Goal: Task Accomplishment & Management: Complete application form

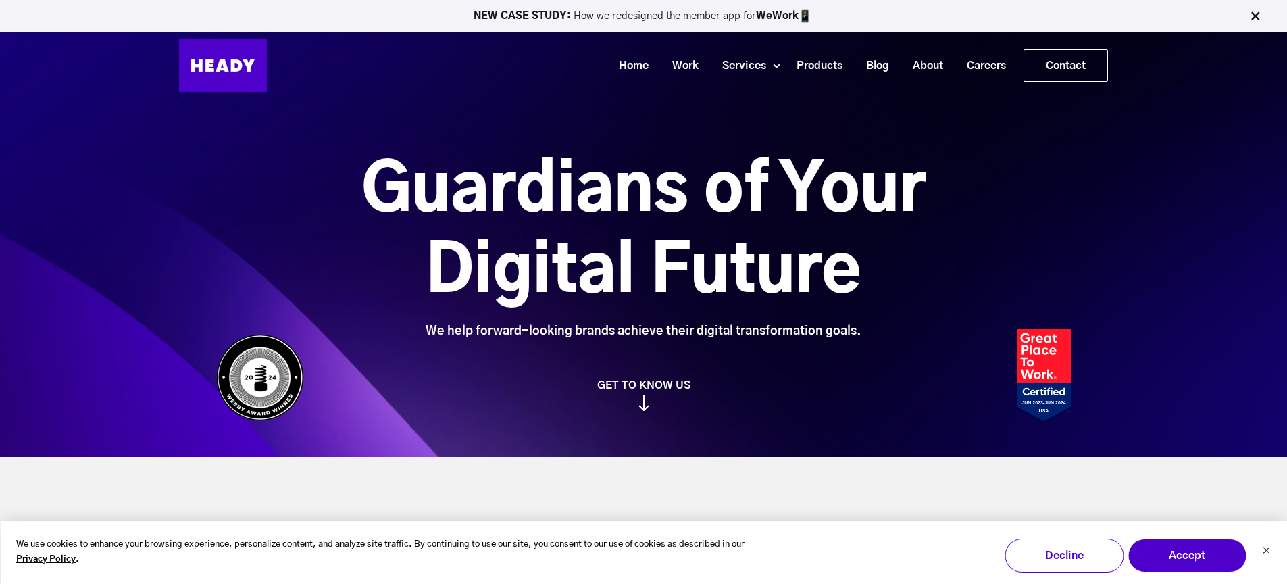
click at [982, 62] on link "Careers" at bounding box center [981, 65] width 63 height 25
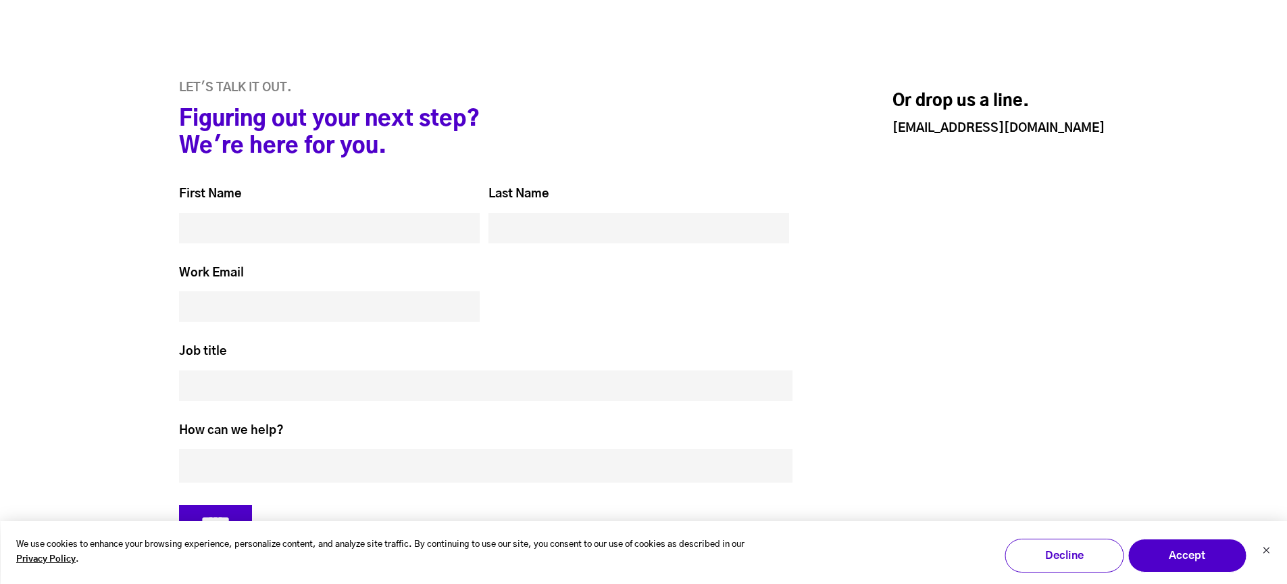
scroll to position [6230, 0]
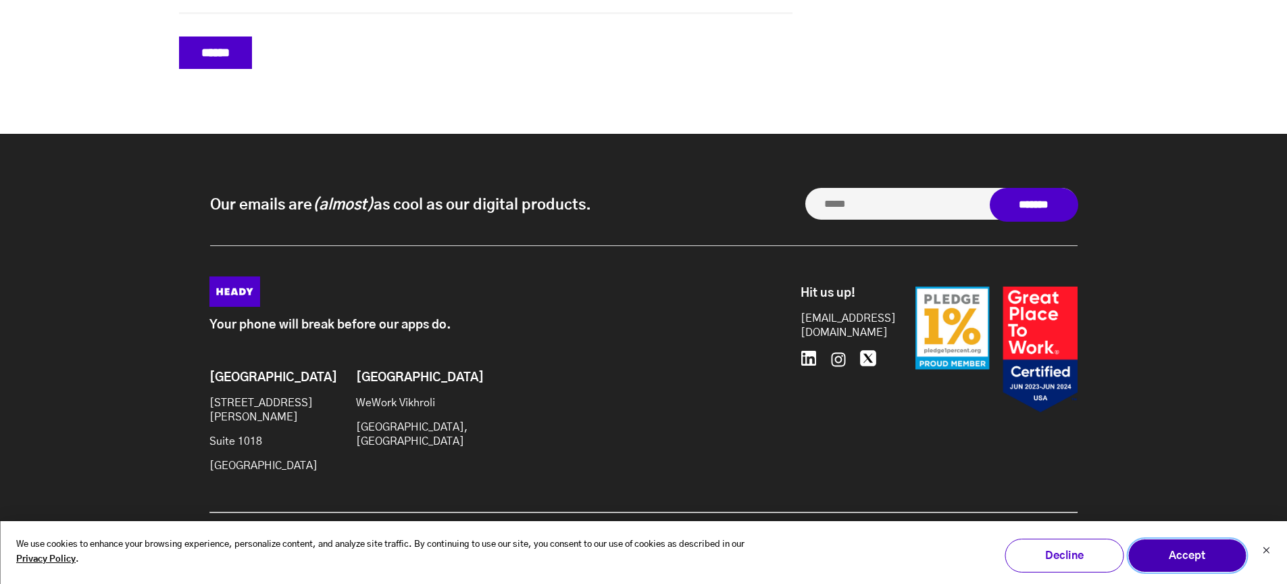
click at [1195, 555] on button "Accept" at bounding box center [1186, 555] width 119 height 34
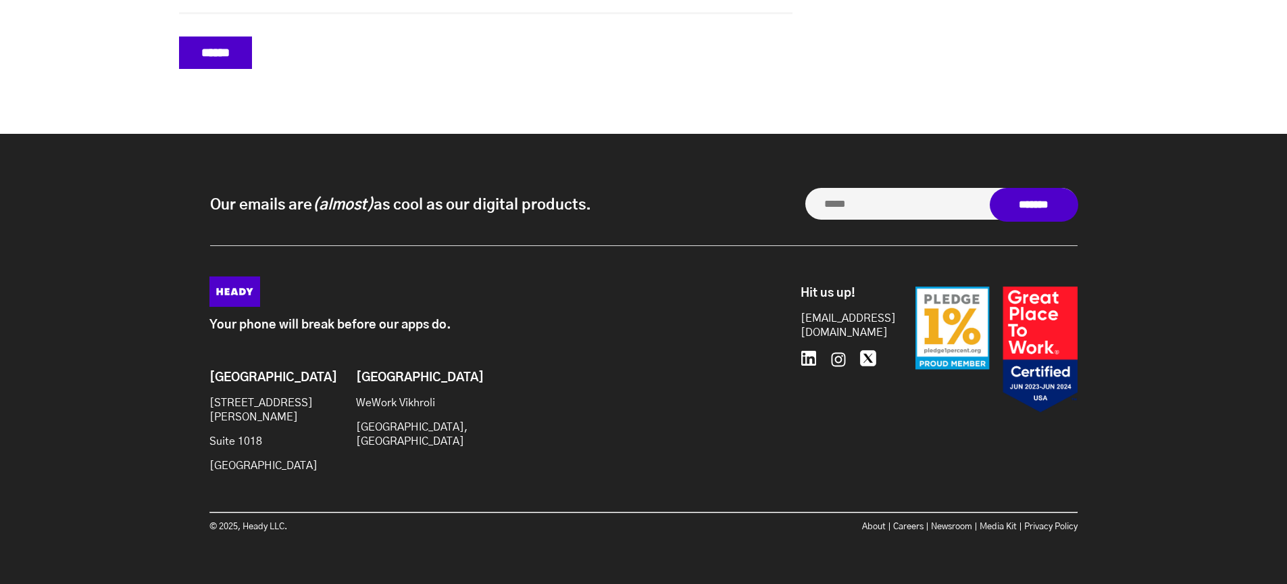
scroll to position [6228, 0]
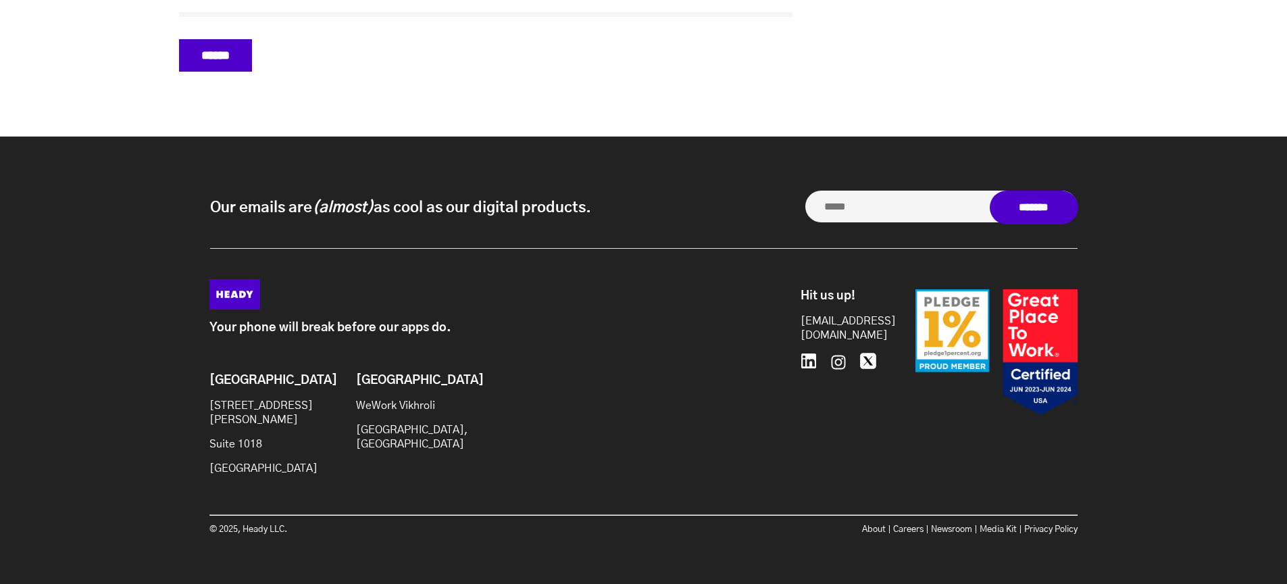
click at [902, 532] on div "About Careers Newsroom Media Kit Privacy Policy" at bounding box center [861, 536] width 434 height 28
click at [905, 526] on link "Careers" at bounding box center [908, 529] width 30 height 9
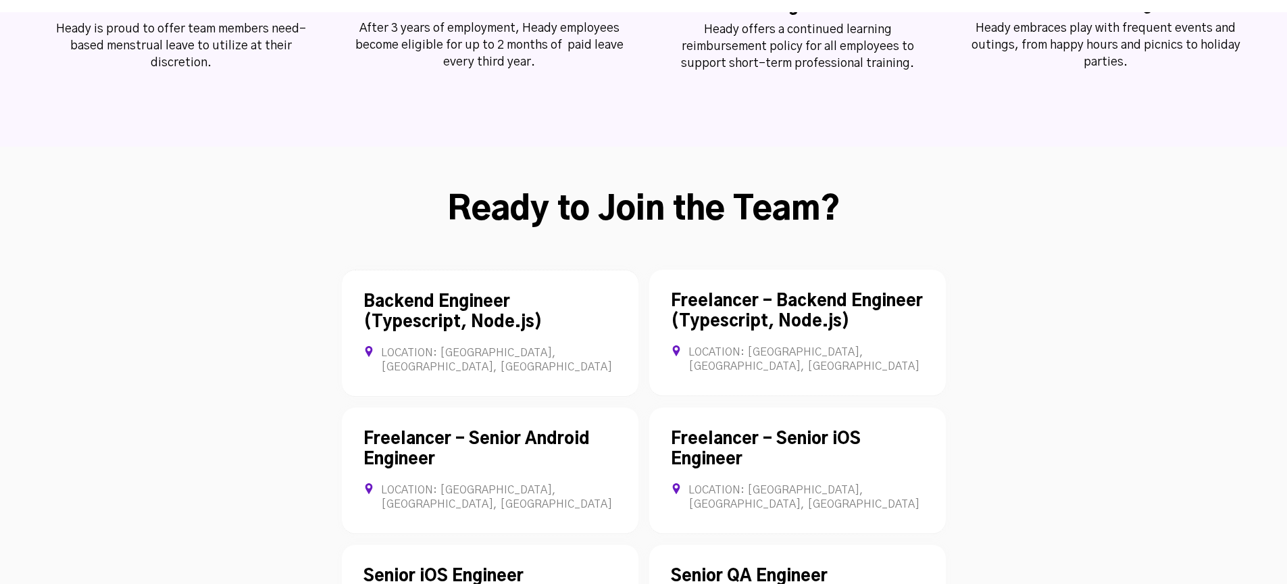
scroll to position [3726, 0]
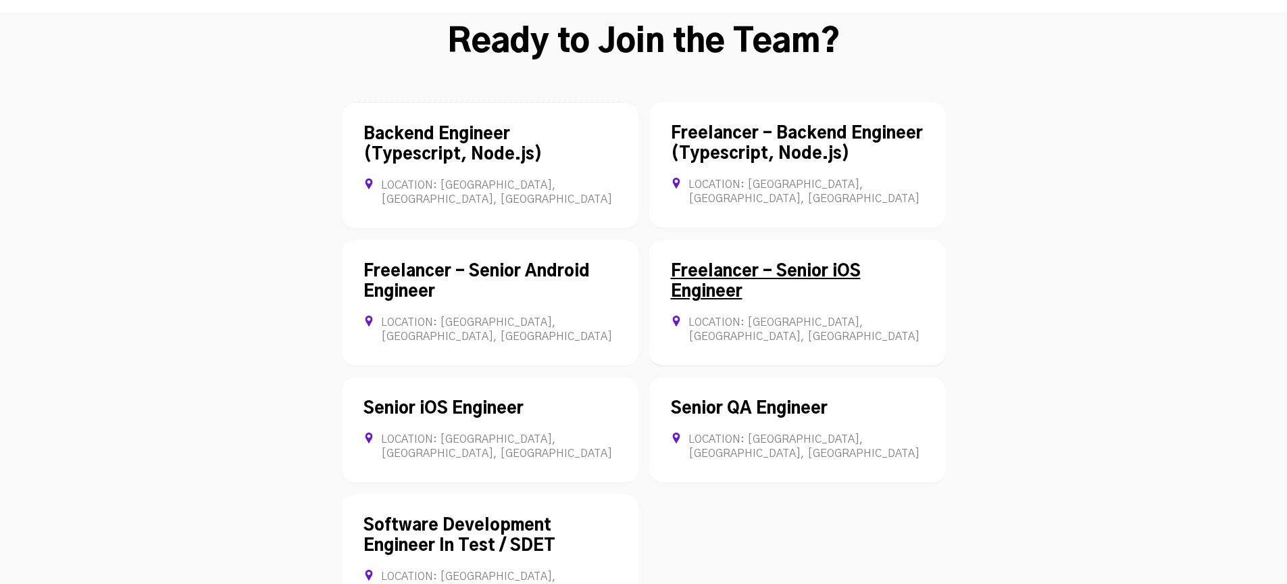
click at [778, 263] on link "Freelancer - Senior iOS Engineer" at bounding box center [766, 281] width 190 height 36
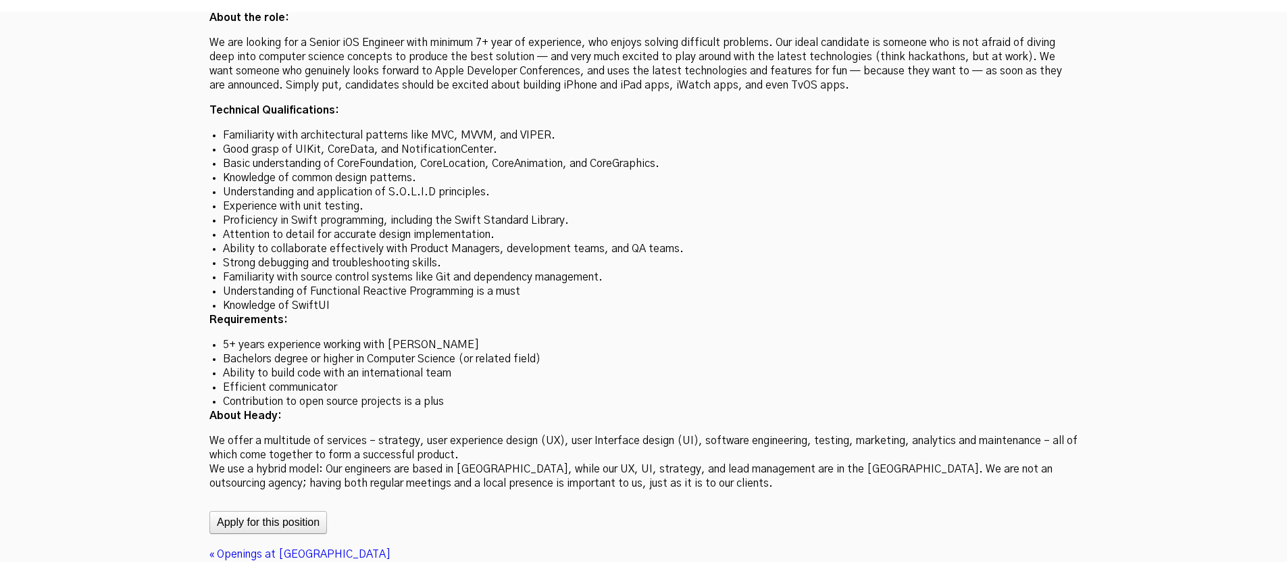
scroll to position [3936, 0]
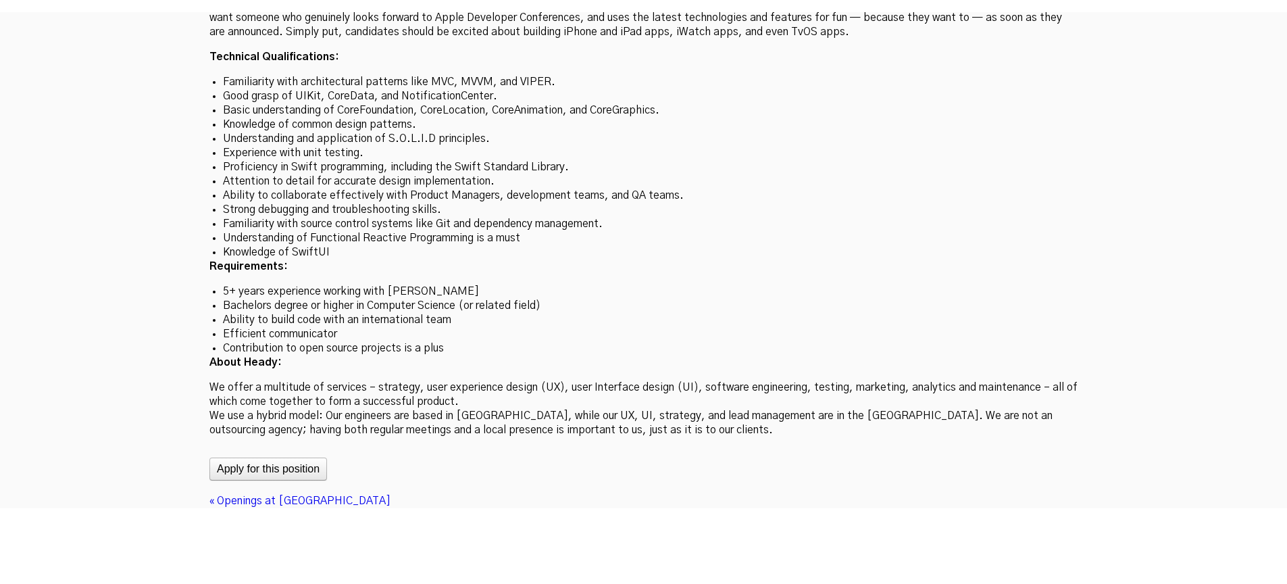
scroll to position [3694, 0]
